Goal: Task Accomplishment & Management: Manage account settings

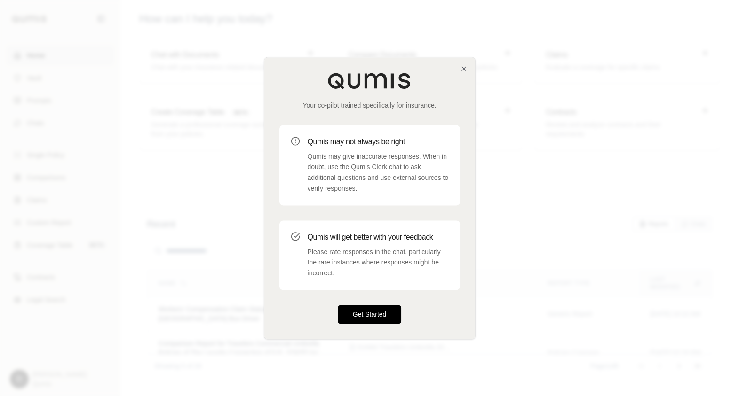
click at [373, 317] on button "Get Started" at bounding box center [370, 314] width 64 height 19
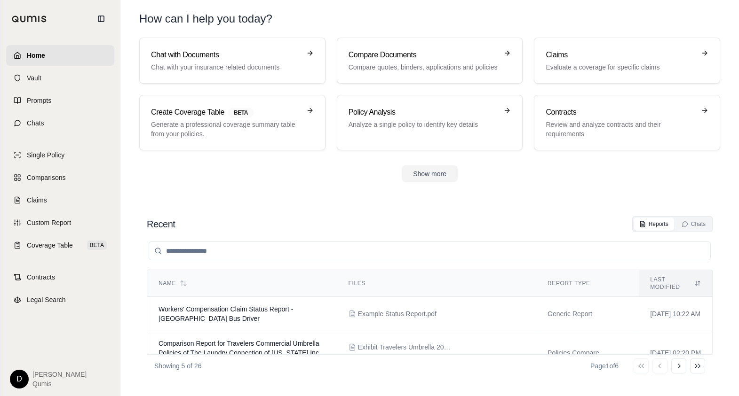
click at [492, 201] on section "Recent Reports Chats Name Files Report Type Last modified Workers' Compensation…" at bounding box center [429, 296] width 611 height 199
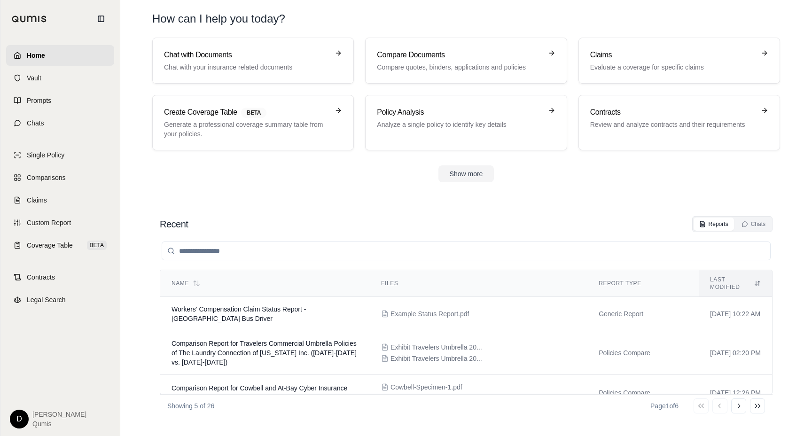
click at [480, 220] on div "Recent Reports Chats" at bounding box center [466, 224] width 613 height 16
click at [405, 253] on input "search" at bounding box center [466, 251] width 609 height 19
click at [63, 126] on link "Chats" at bounding box center [60, 123] width 108 height 21
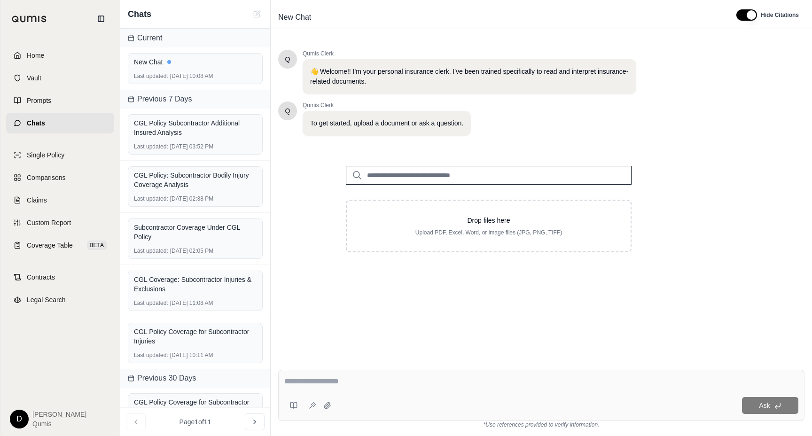
click at [410, 178] on input "search" at bounding box center [489, 175] width 286 height 19
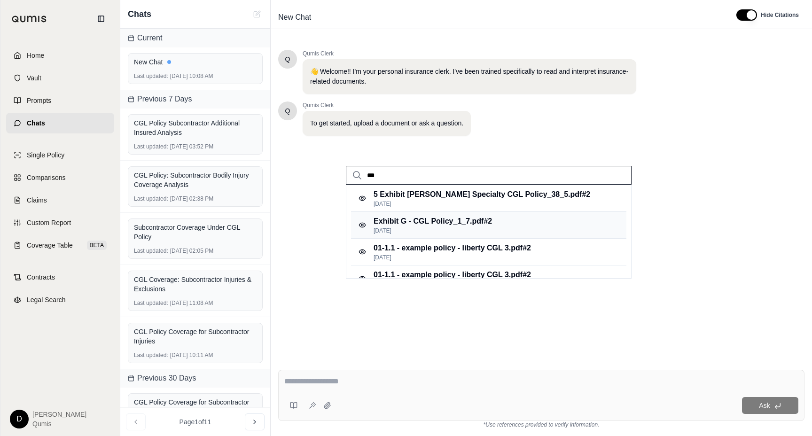
type input "***"
click at [439, 216] on p "Exhibit G - CGL Policy_1_7.pdf #2" at bounding box center [433, 221] width 118 height 11
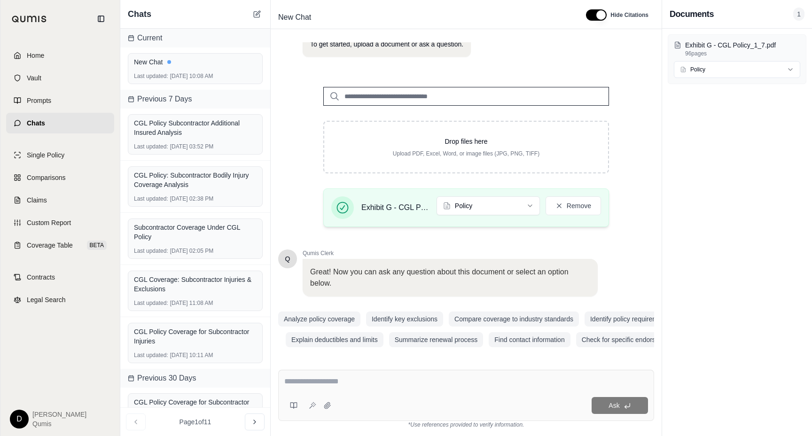
scroll to position [82, 0]
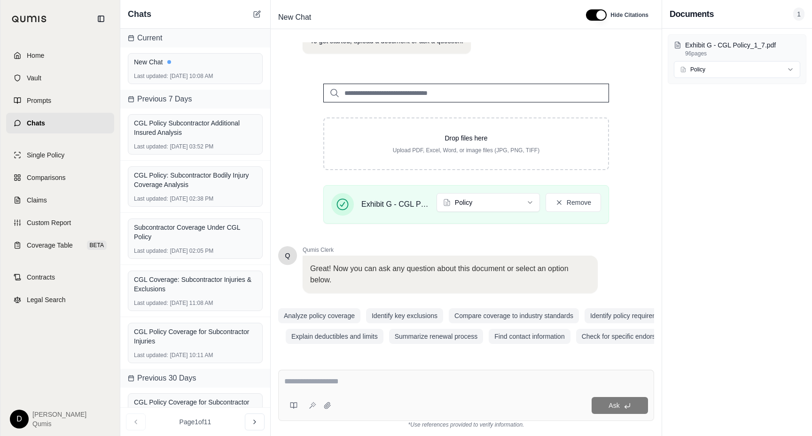
click at [368, 380] on textarea at bounding box center [466, 381] width 364 height 11
type textarea "**********"
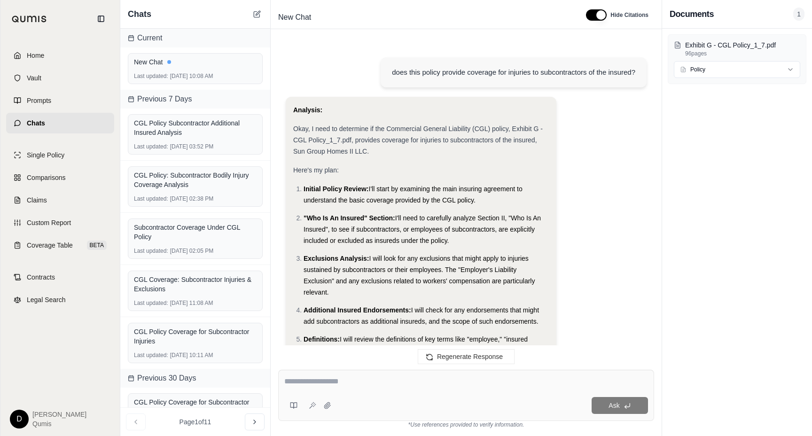
scroll to position [1201, 0]
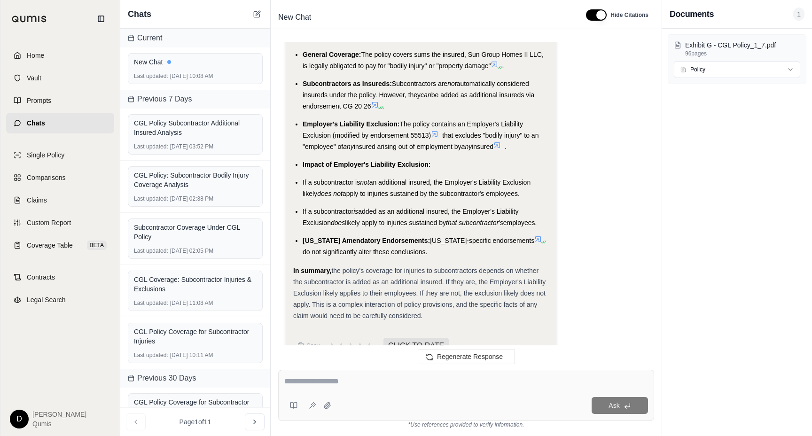
click at [449, 178] on ul "General Coverage: The policy covers sums the insured, Sun Group Homes II LLC, i…" at bounding box center [421, 153] width 256 height 209
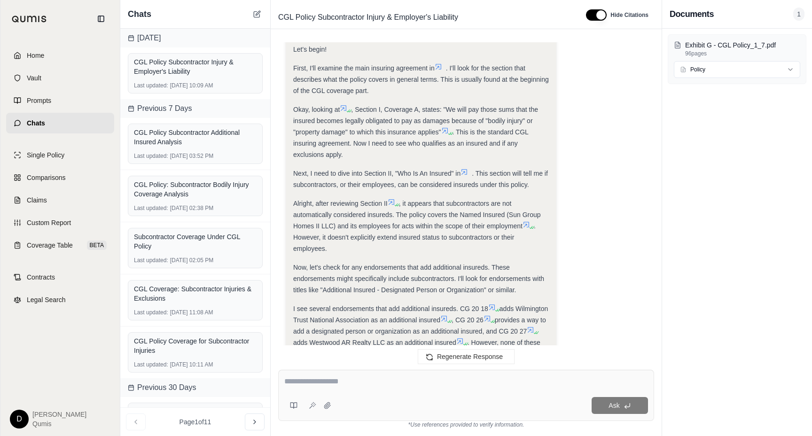
scroll to position [410, 0]
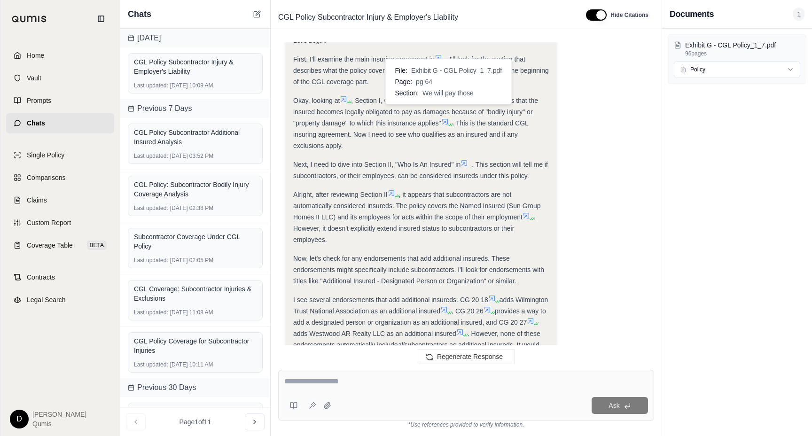
click at [448, 119] on icon at bounding box center [445, 122] width 6 height 6
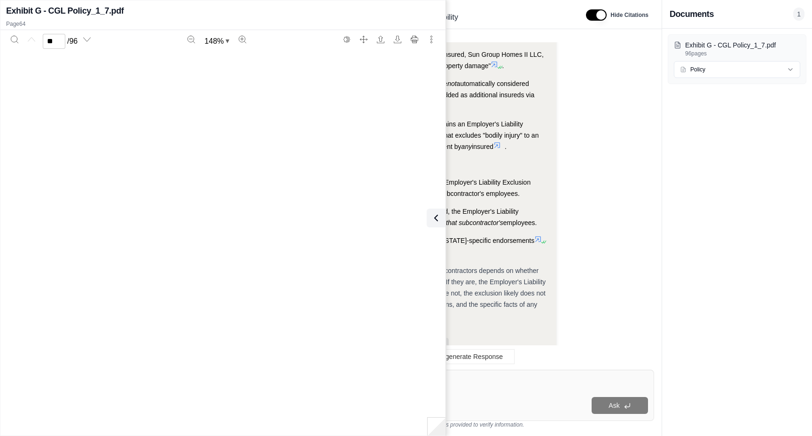
scroll to position [34729, 0]
type input "**"
click at [430, 218] on icon at bounding box center [434, 218] width 11 height 11
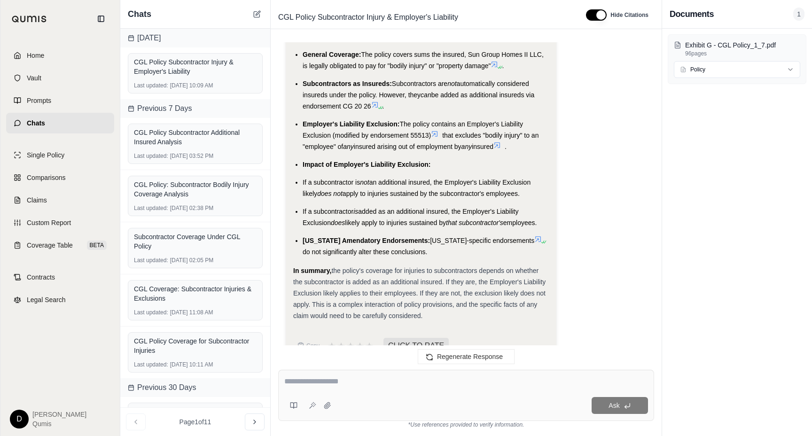
click at [441, 208] on span "added as an additional insured, the Employer's Liability Exclusion" at bounding box center [411, 217] width 216 height 19
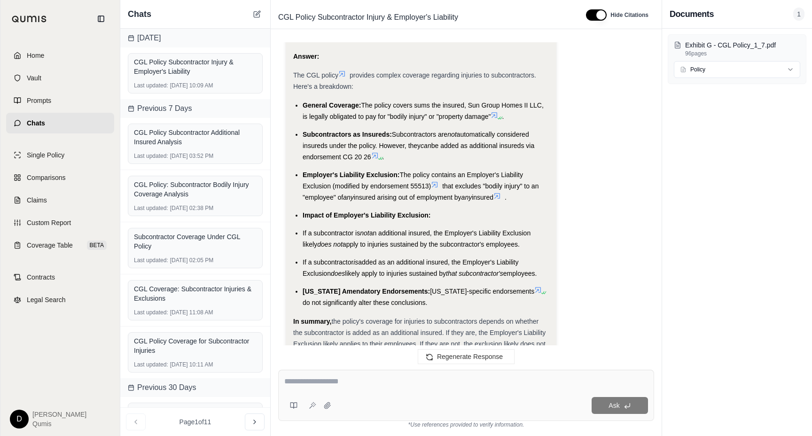
scroll to position [1201, 0]
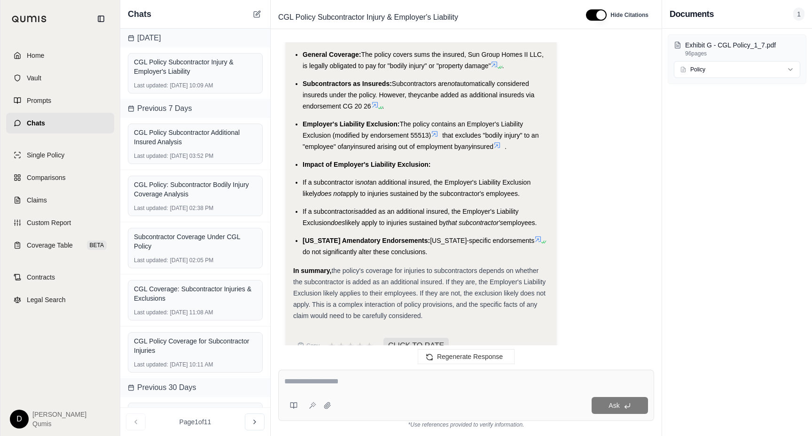
click at [351, 385] on textarea at bounding box center [466, 381] width 364 height 11
click at [291, 396] on icon at bounding box center [294, 406] width 8 height 8
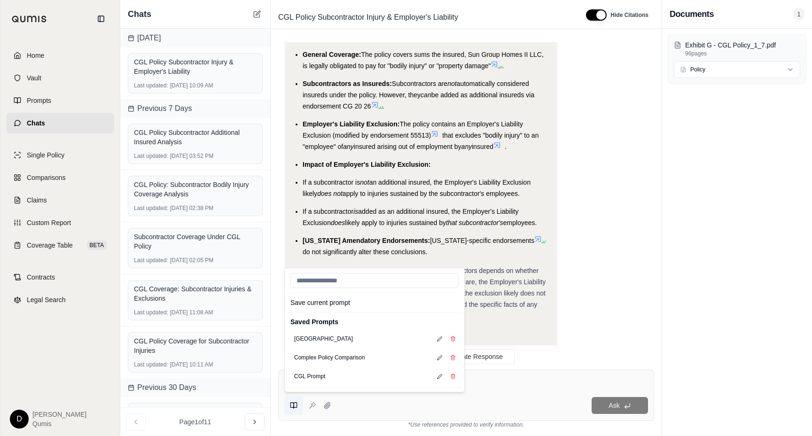
click at [291, 396] on icon at bounding box center [294, 406] width 8 height 8
click at [477, 382] on textarea at bounding box center [466, 381] width 364 height 11
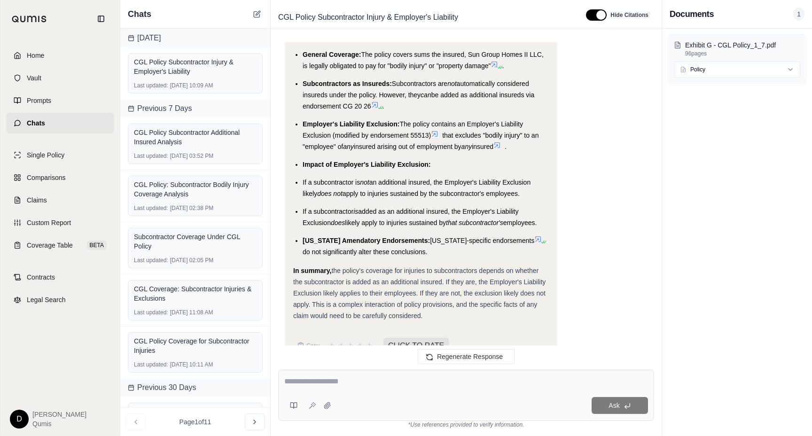
click at [313, 381] on textarea at bounding box center [466, 381] width 364 height 11
type textarea "**********"
click at [317, 396] on button at bounding box center [312, 405] width 15 height 15
type textarea "**********"
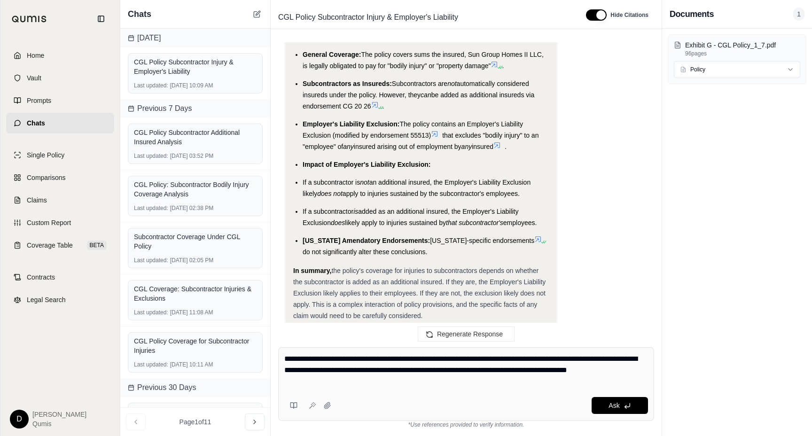
click at [321, 381] on textarea "**********" at bounding box center [466, 371] width 364 height 34
drag, startPoint x: 332, startPoint y: 383, endPoint x: 285, endPoint y: 360, distance: 52.6
click at [285, 360] on textarea "**********" at bounding box center [466, 371] width 364 height 34
click at [325, 369] on textarea "**********" at bounding box center [466, 371] width 364 height 34
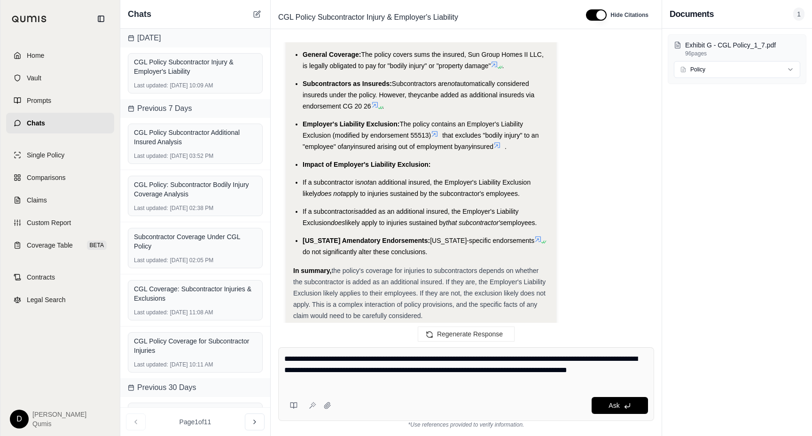
drag, startPoint x: 314, startPoint y: 381, endPoint x: 285, endPoint y: 360, distance: 36.0
click at [285, 360] on textarea "**********" at bounding box center [466, 371] width 364 height 34
drag, startPoint x: 326, startPoint y: 379, endPoint x: 288, endPoint y: 356, distance: 43.9
click at [289, 356] on textarea "**********" at bounding box center [466, 371] width 364 height 34
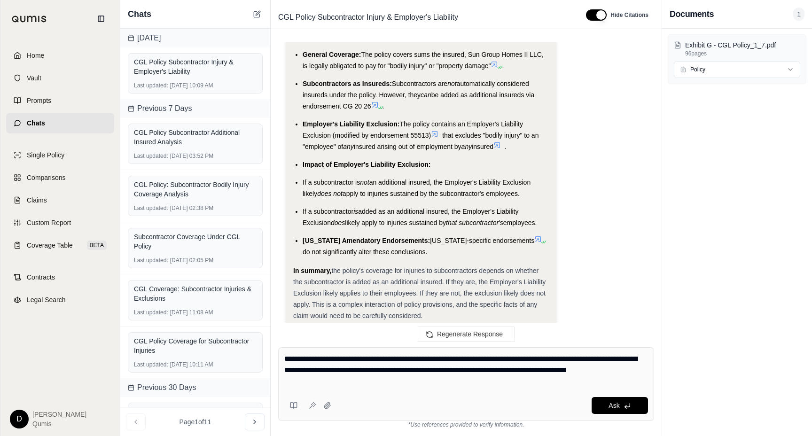
click at [288, 356] on textarea "**********" at bounding box center [466, 371] width 364 height 34
drag, startPoint x: 315, startPoint y: 381, endPoint x: 283, endPoint y: 363, distance: 36.6
click at [283, 363] on div "**********" at bounding box center [466, 384] width 376 height 74
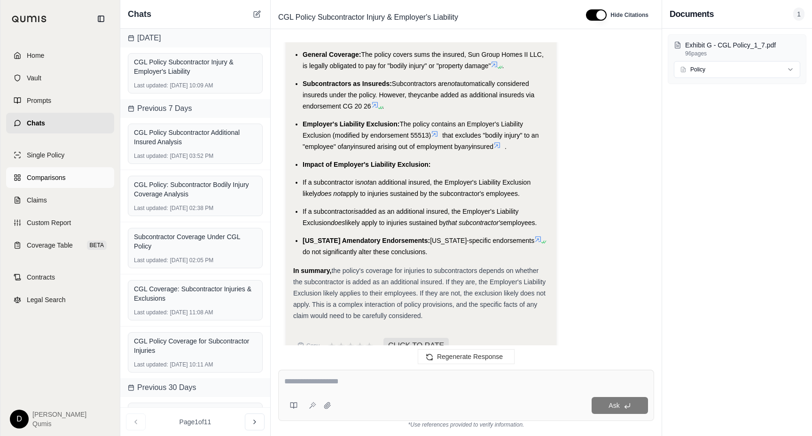
click at [45, 178] on span "Comparisons" at bounding box center [46, 177] width 39 height 9
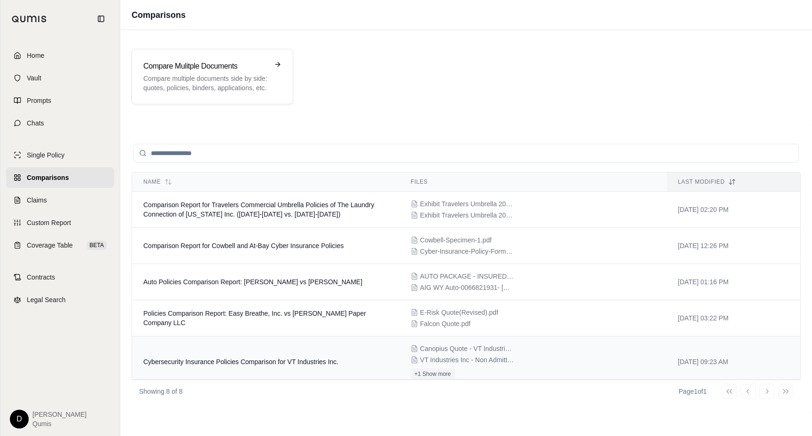
click at [349, 346] on td "Cybersecurity Insurance Policies Comparison for VT Industries Inc." at bounding box center [266, 362] width 268 height 51
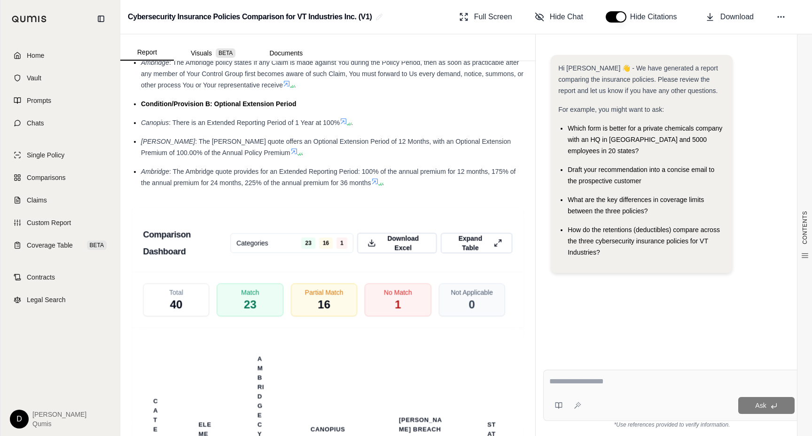
scroll to position [2560, 0]
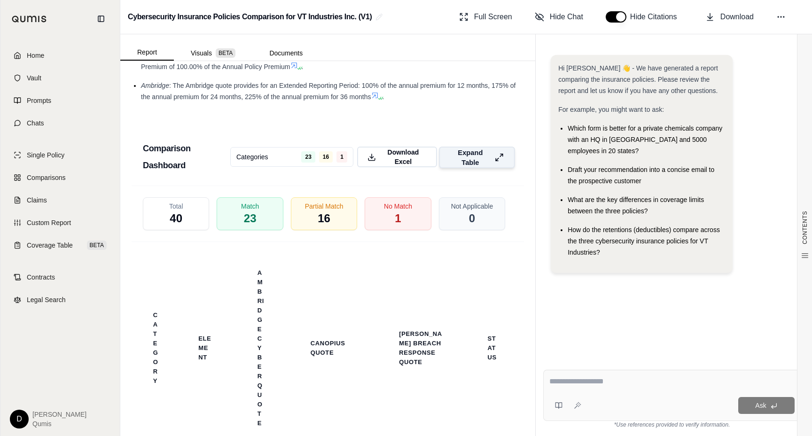
click at [469, 148] on span "Expand Table" at bounding box center [470, 158] width 41 height 20
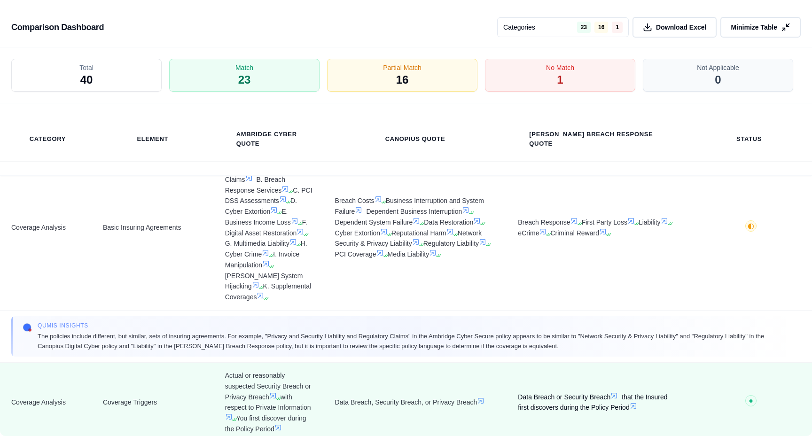
scroll to position [42, 0]
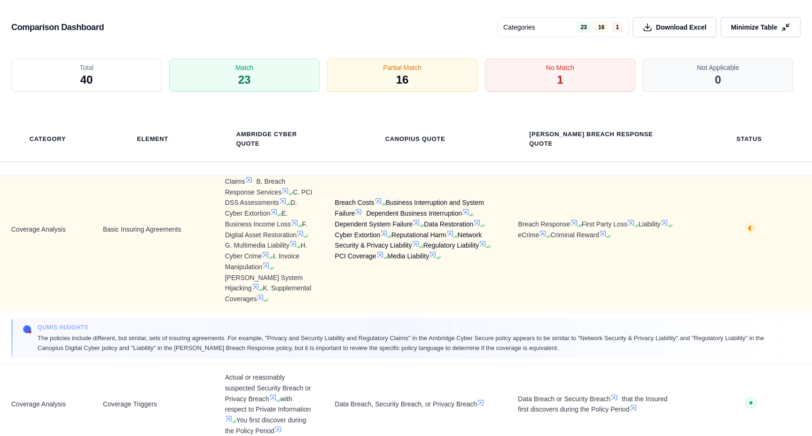
click at [504, 260] on td "Breach Costs Business Interruption and System Failure Dependent Business Interr…" at bounding box center [415, 229] width 183 height 165
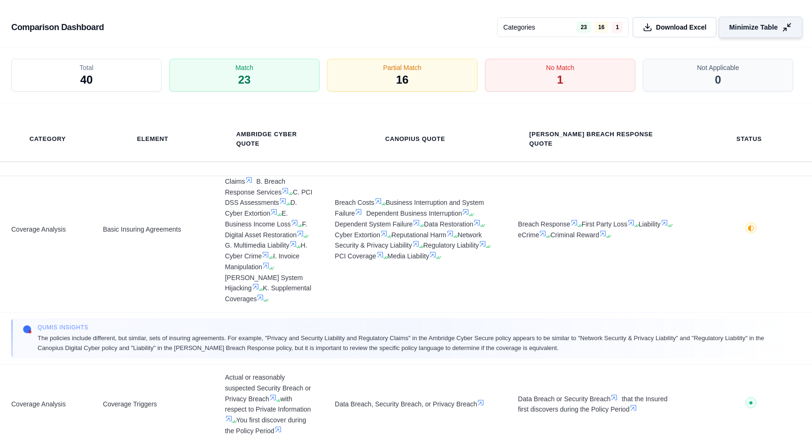
click at [738, 22] on button "Minimize Table" at bounding box center [761, 27] width 84 height 22
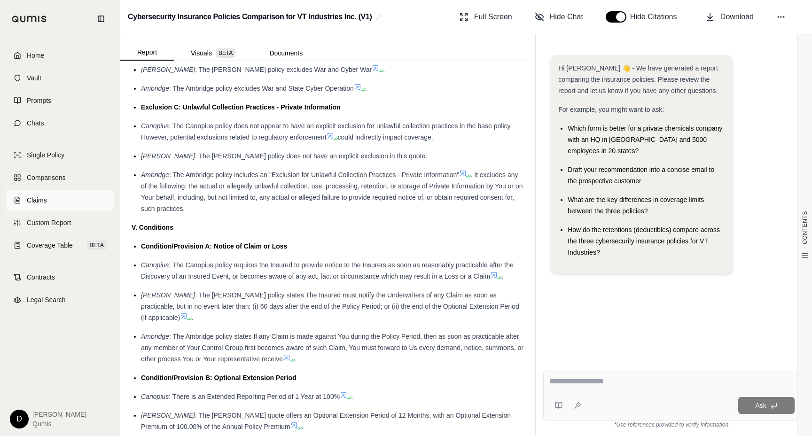
click at [47, 197] on link "Claims" at bounding box center [60, 200] width 108 height 21
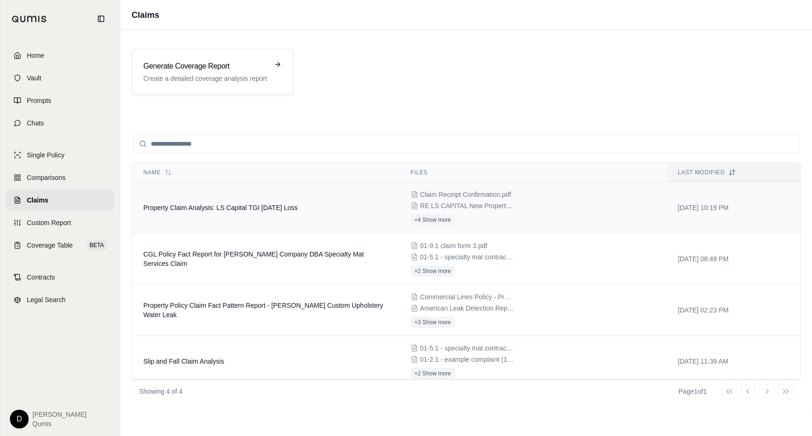
scroll to position [8, 0]
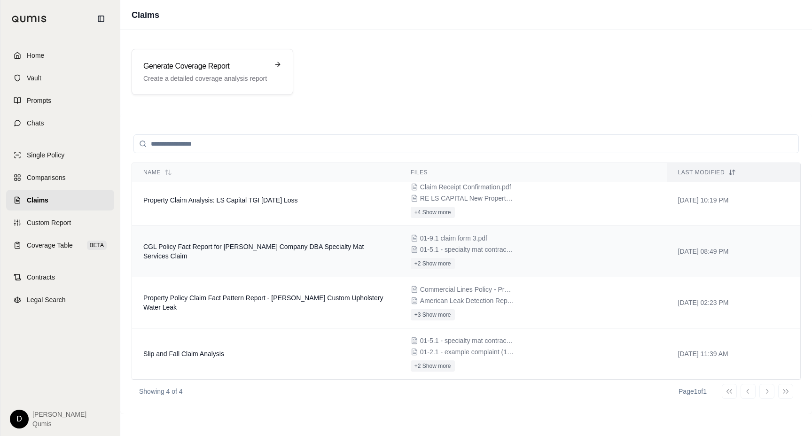
click at [188, 254] on span "CGL Policy Fact Report for [PERSON_NAME] Company DBA Specialty Mat Services Cla…" at bounding box center [253, 251] width 221 height 17
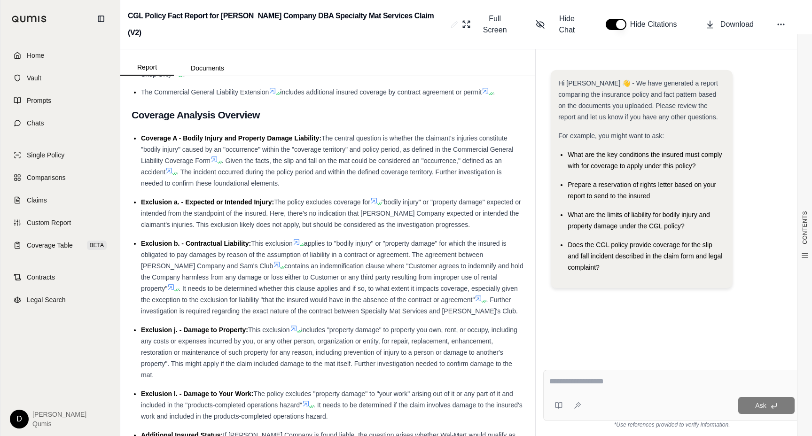
scroll to position [707, 0]
click at [390, 244] on div "Exclusion b. - Contractual Liability: This exclusion applies to "bodily injury"…" at bounding box center [332, 276] width 383 height 79
click at [570, 389] on div at bounding box center [672, 383] width 245 height 15
click at [572, 385] on textarea at bounding box center [672, 381] width 245 height 11
click at [387, 257] on div "Exclusion b. - Contractual Liability: This exclusion applies to "bodily injury"…" at bounding box center [332, 276] width 383 height 79
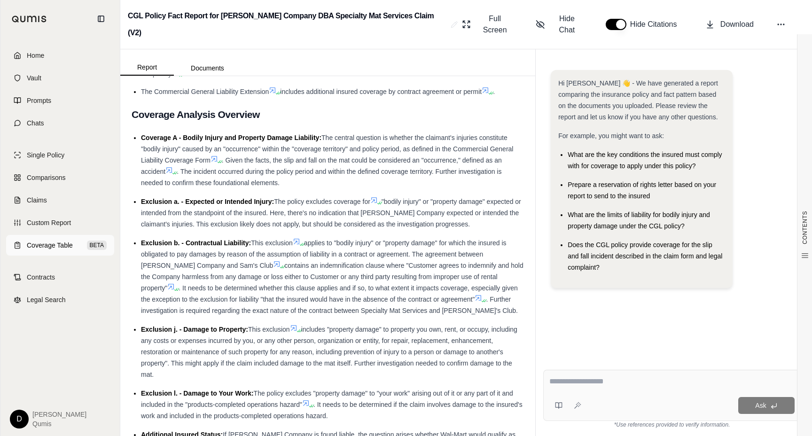
click at [67, 242] on span "Coverage Table" at bounding box center [50, 245] width 46 height 9
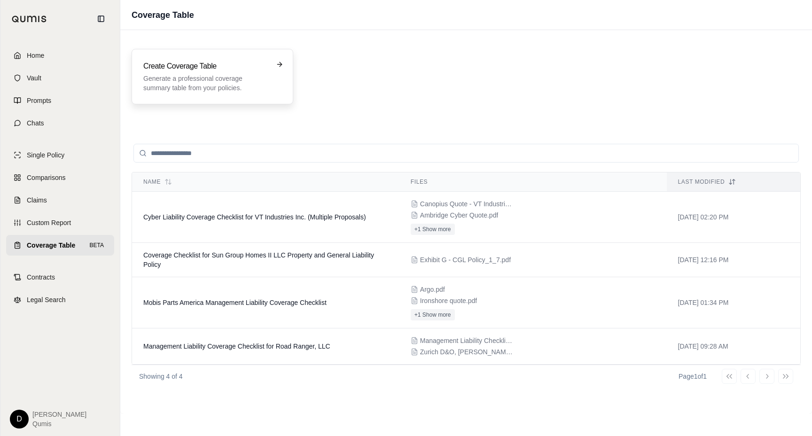
click at [198, 61] on h3 "Create Coverage Table" at bounding box center [205, 66] width 125 height 11
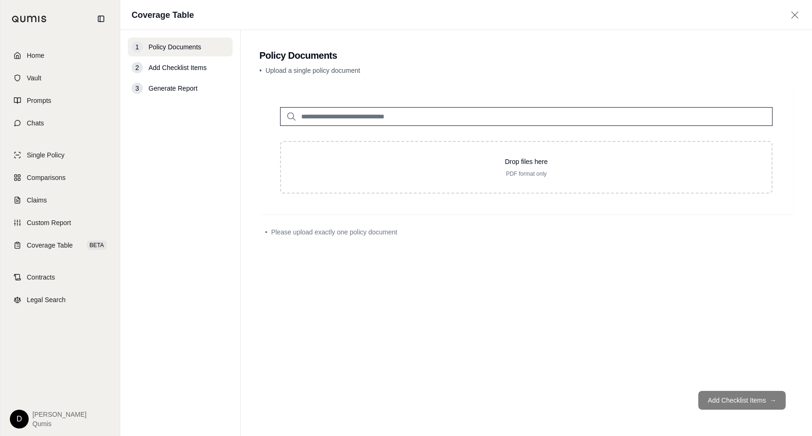
click at [351, 116] on input "search" at bounding box center [526, 116] width 493 height 19
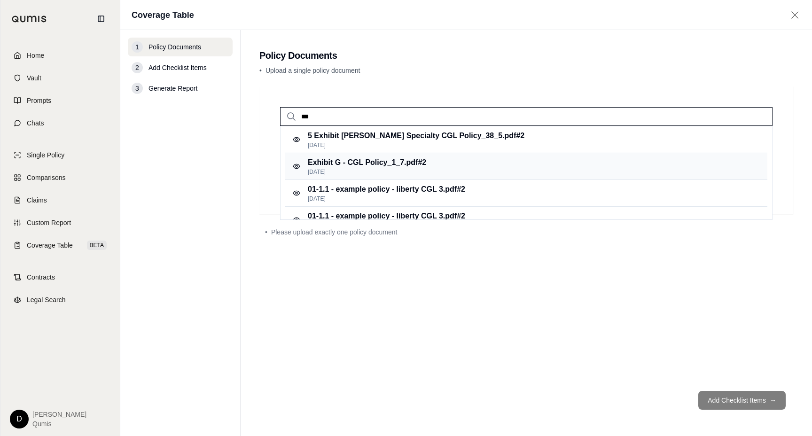
type input "***"
click at [380, 166] on p "Exhibit G - CGL Policy_1_7.pdf #2" at bounding box center [367, 162] width 118 height 11
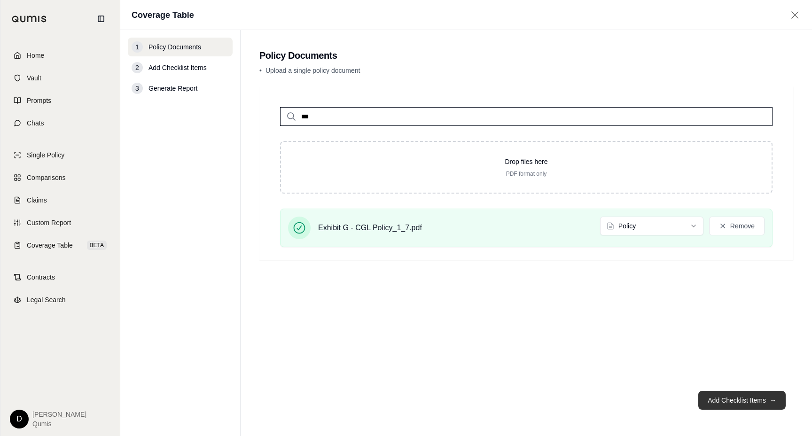
click at [736, 396] on button "Add Checklist Items →" at bounding box center [742, 400] width 87 height 19
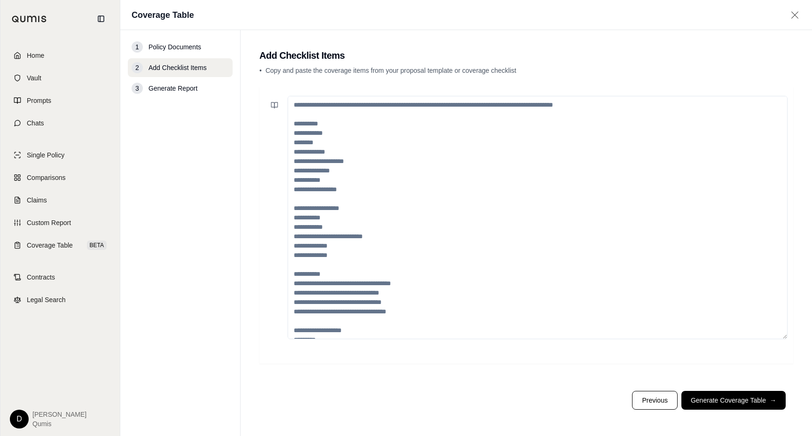
click at [445, 147] on textarea at bounding box center [538, 218] width 500 height 244
click at [47, 246] on span "Coverage Table" at bounding box center [50, 245] width 46 height 9
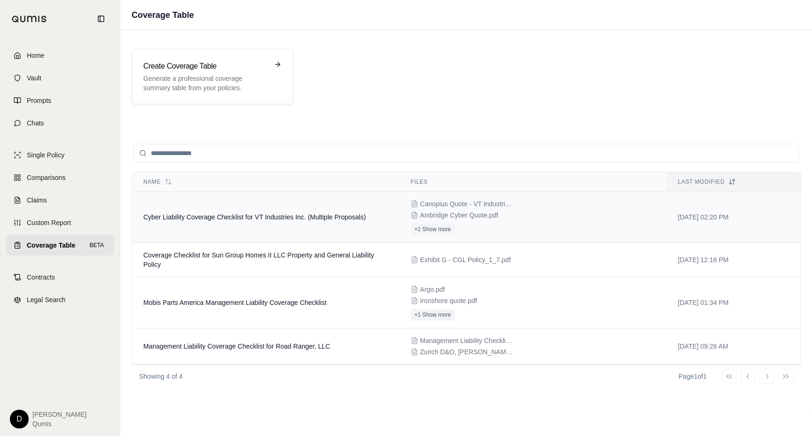
click at [289, 220] on span "Cyber Liability Coverage Checklist for VT Industries Inc. (Multiple Proposals)" at bounding box center [254, 217] width 223 height 8
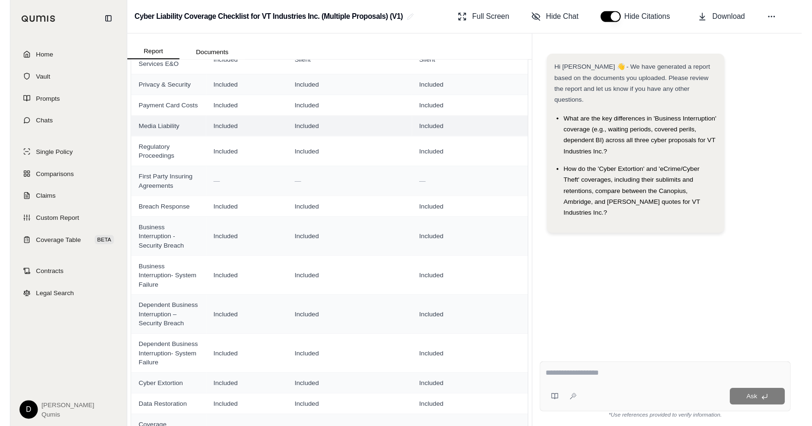
scroll to position [415, 0]
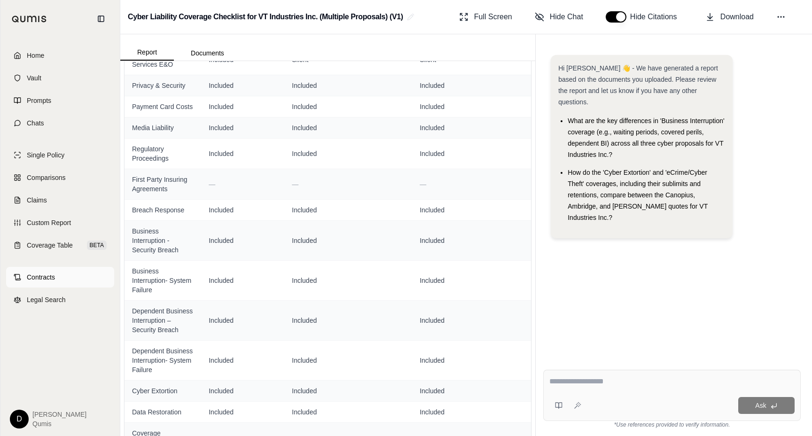
click at [72, 282] on link "Contracts" at bounding box center [60, 277] width 108 height 21
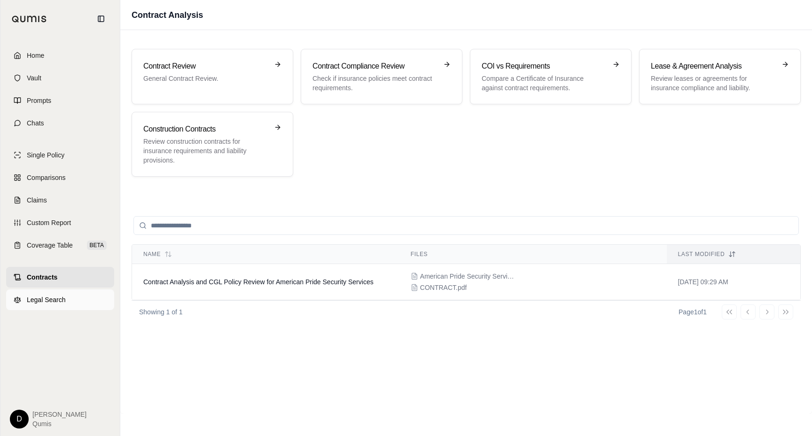
click at [34, 302] on span "Legal Search" at bounding box center [46, 299] width 39 height 9
click at [49, 123] on link "Chats" at bounding box center [60, 123] width 108 height 21
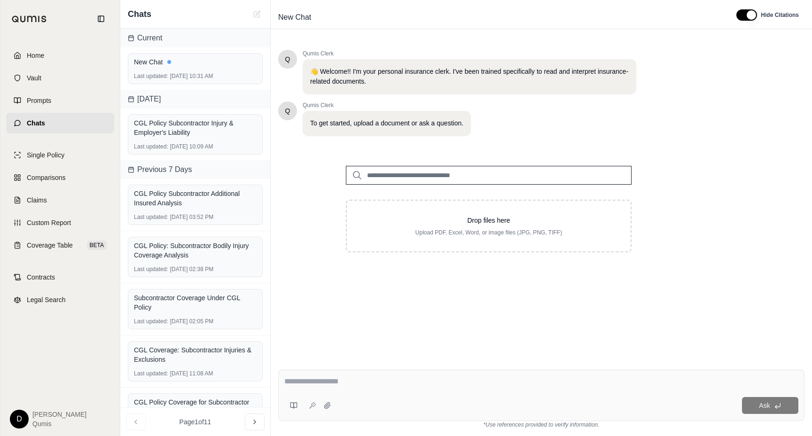
click at [439, 178] on input "search" at bounding box center [489, 175] width 286 height 19
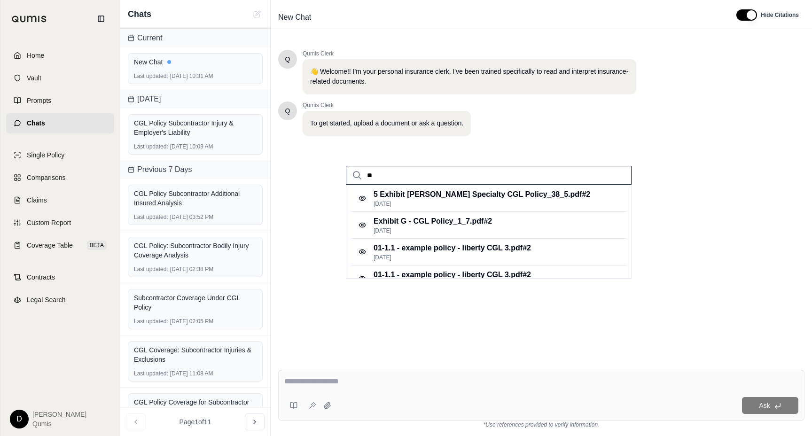
type input "*"
type input "**********"
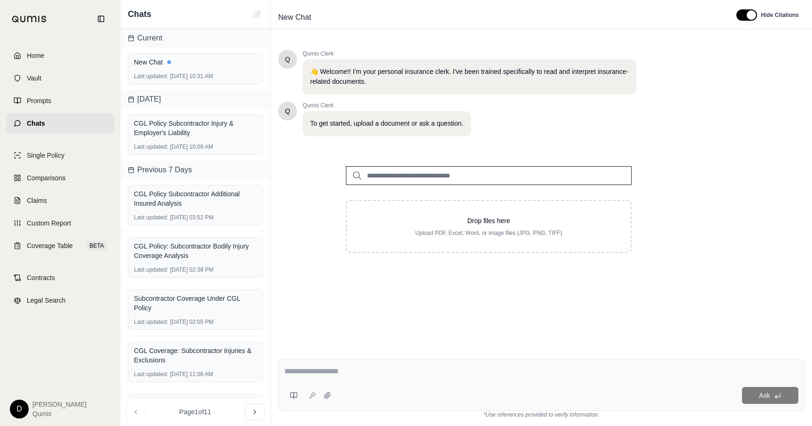
click at [410, 312] on div "Q Qumis Clerk 👋 Welcome!! I'm your personal insurance clerk. I've been trained …" at bounding box center [541, 193] width 527 height 302
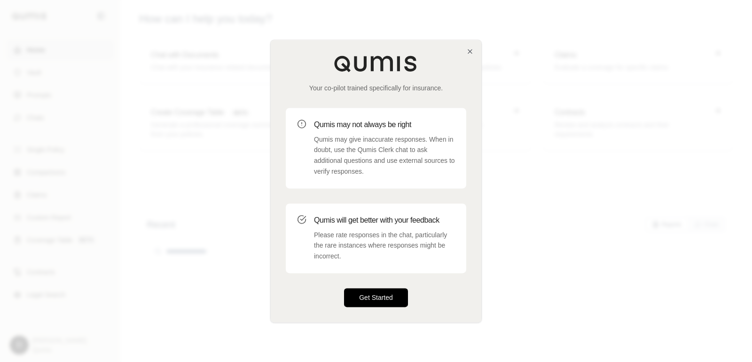
click at [388, 294] on button "Get Started" at bounding box center [376, 297] width 64 height 19
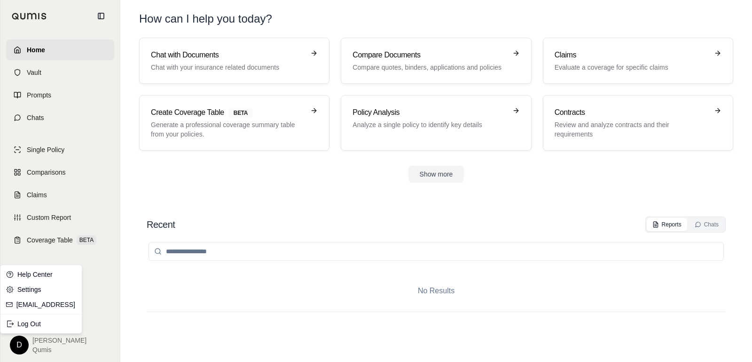
click at [16, 340] on html "Home Vault Prompts Chats Single Policy Comparisons Claims Custom Report Coverag…" at bounding box center [376, 181] width 752 height 362
click at [35, 286] on link "Settings" at bounding box center [41, 289] width 78 height 15
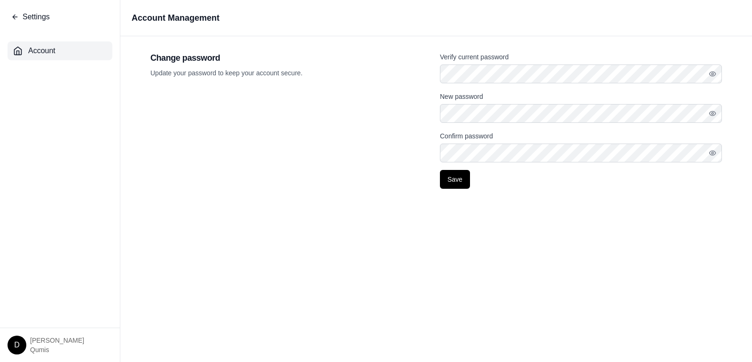
click at [13, 18] on icon at bounding box center [15, 17] width 8 height 8
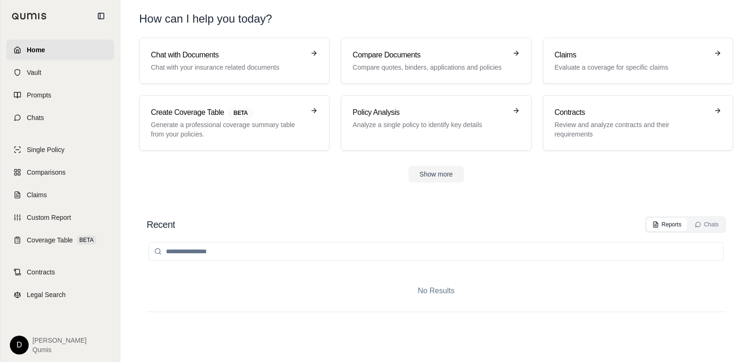
click at [19, 339] on html "Home Vault Prompts Chats Single Policy Comparisons Claims Custom Report Coverag…" at bounding box center [376, 181] width 752 height 362
click at [43, 325] on div "Log Out" at bounding box center [41, 323] width 78 height 15
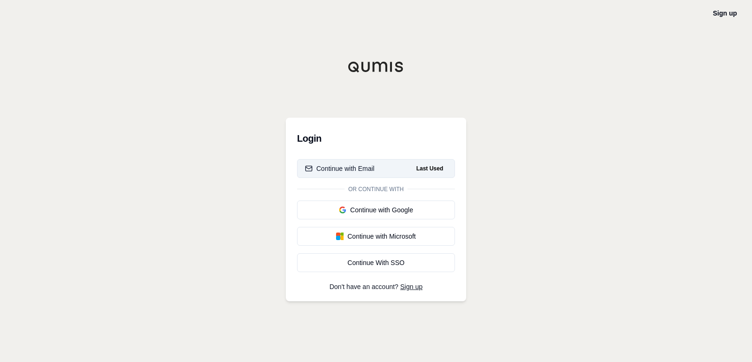
click at [353, 168] on div "Continue with Email" at bounding box center [340, 168] width 70 height 9
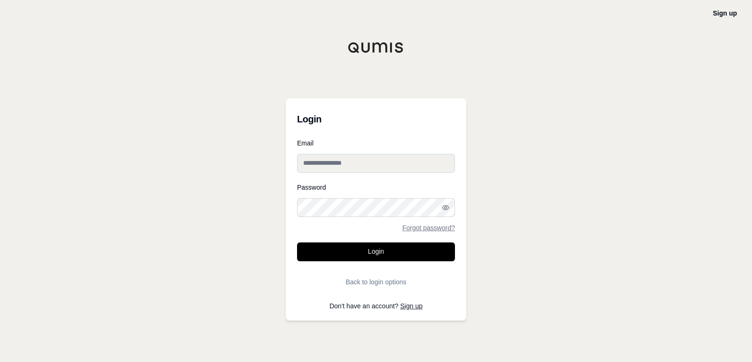
click at [353, 167] on input "Email" at bounding box center [376, 163] width 158 height 19
type input "**********"
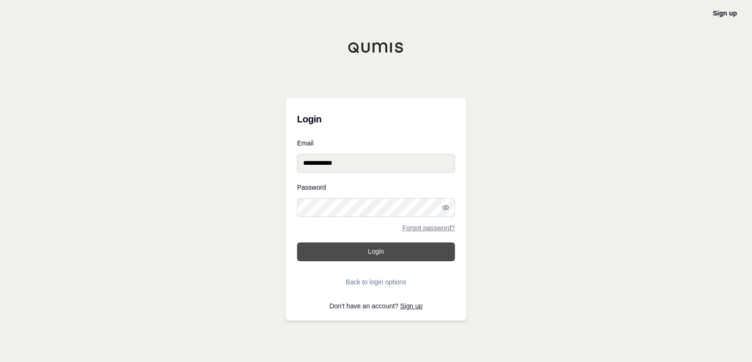
click at [374, 257] on button "Login" at bounding box center [376, 251] width 158 height 19
